Goal: Check status: Check status

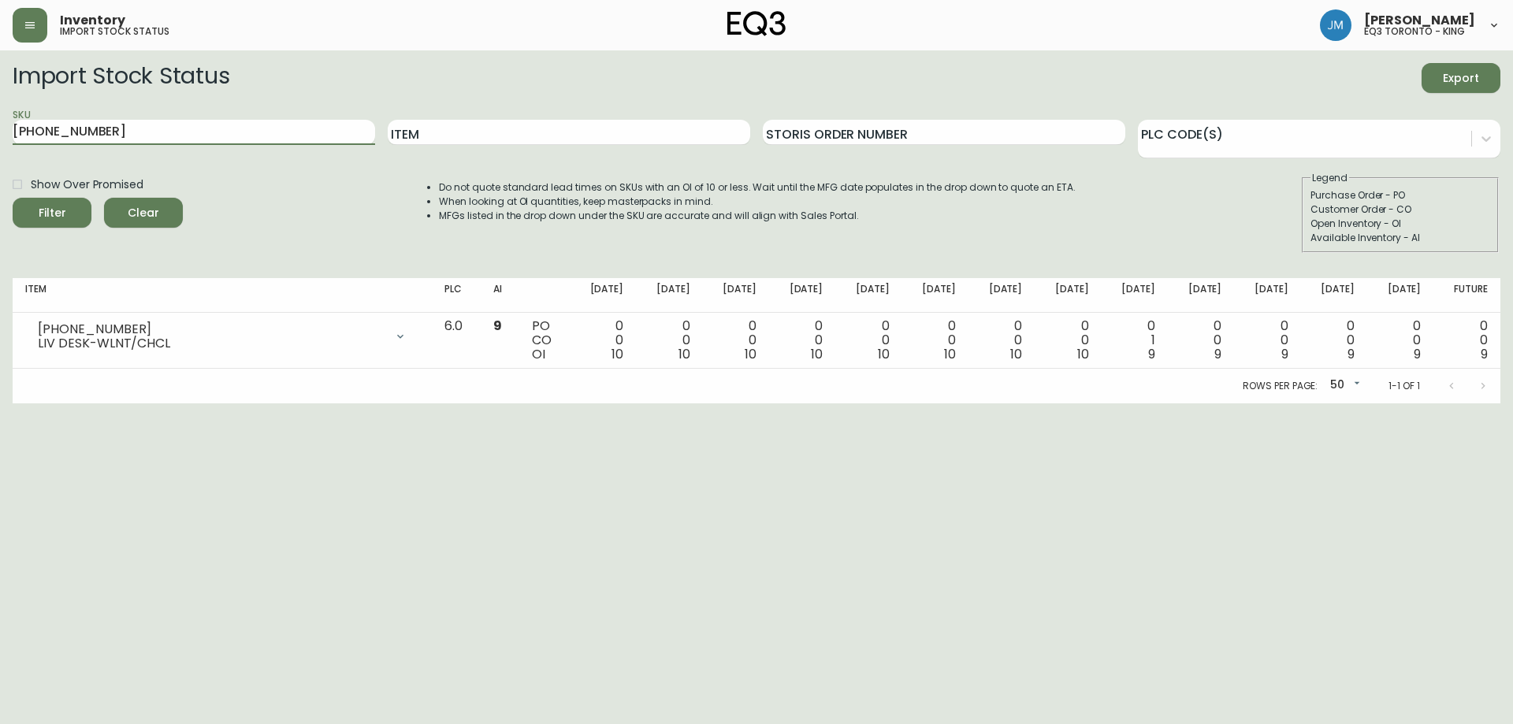
click at [247, 126] on input "[PHONE_NUMBER]" at bounding box center [194, 132] width 362 height 25
type input "3"
type input "[PHONE_NUMBER]"
click at [13, 198] on button "Filter" at bounding box center [52, 213] width 79 height 30
drag, startPoint x: 306, startPoint y: 135, endPoint x: 0, endPoint y: 169, distance: 307.7
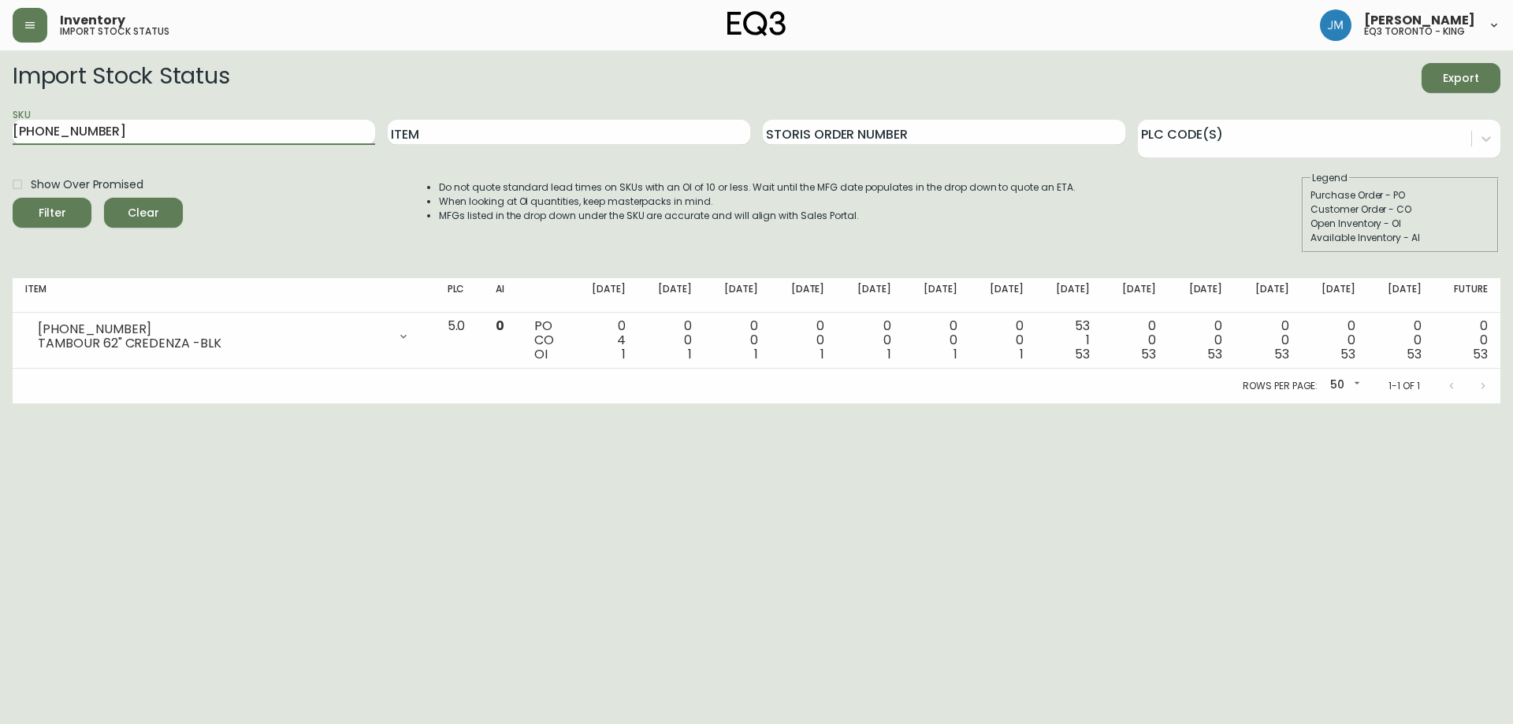
click at [0, 169] on main "Import Stock Status Export SKU [PHONE_NUMBER] Item Storis Order Number PLC Code…" at bounding box center [756, 226] width 1513 height 353
paste input "[PHONE_NUMBER]"
type input "[PHONE_NUMBER]"
click at [13, 198] on button "Filter" at bounding box center [52, 213] width 79 height 30
